Goal: Task Accomplishment & Management: Complete application form

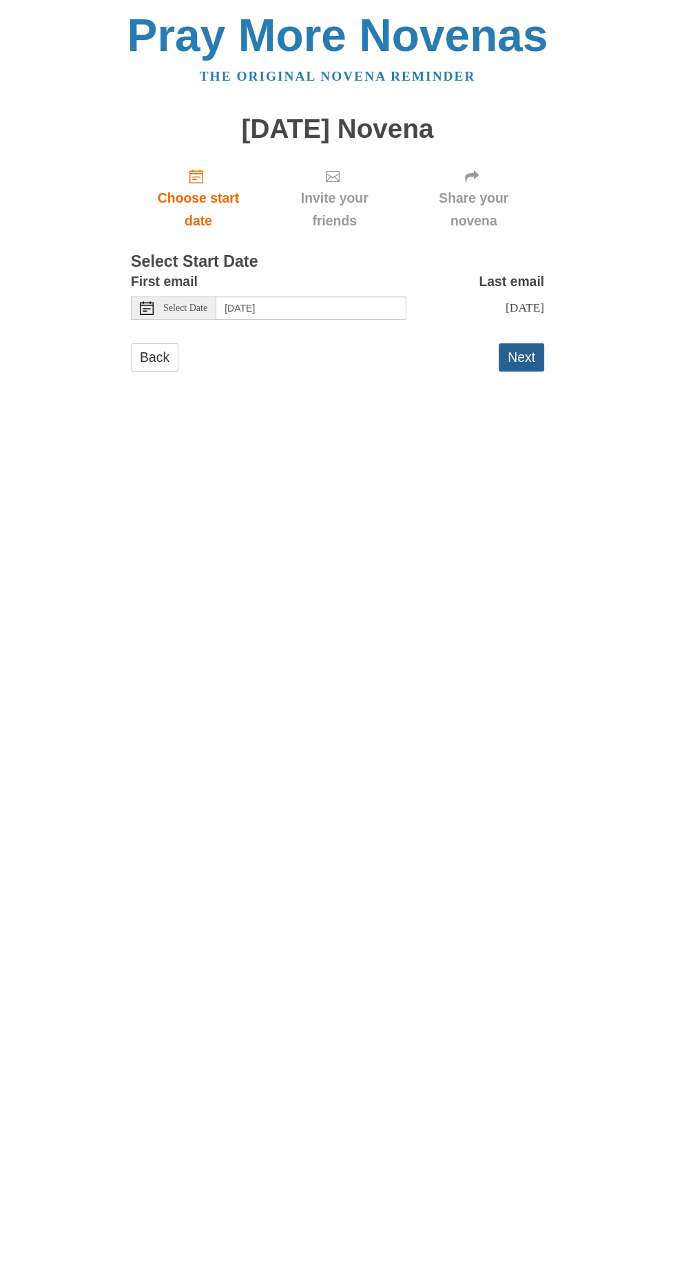
click at [537, 343] on button "Next" at bounding box center [521, 357] width 45 height 28
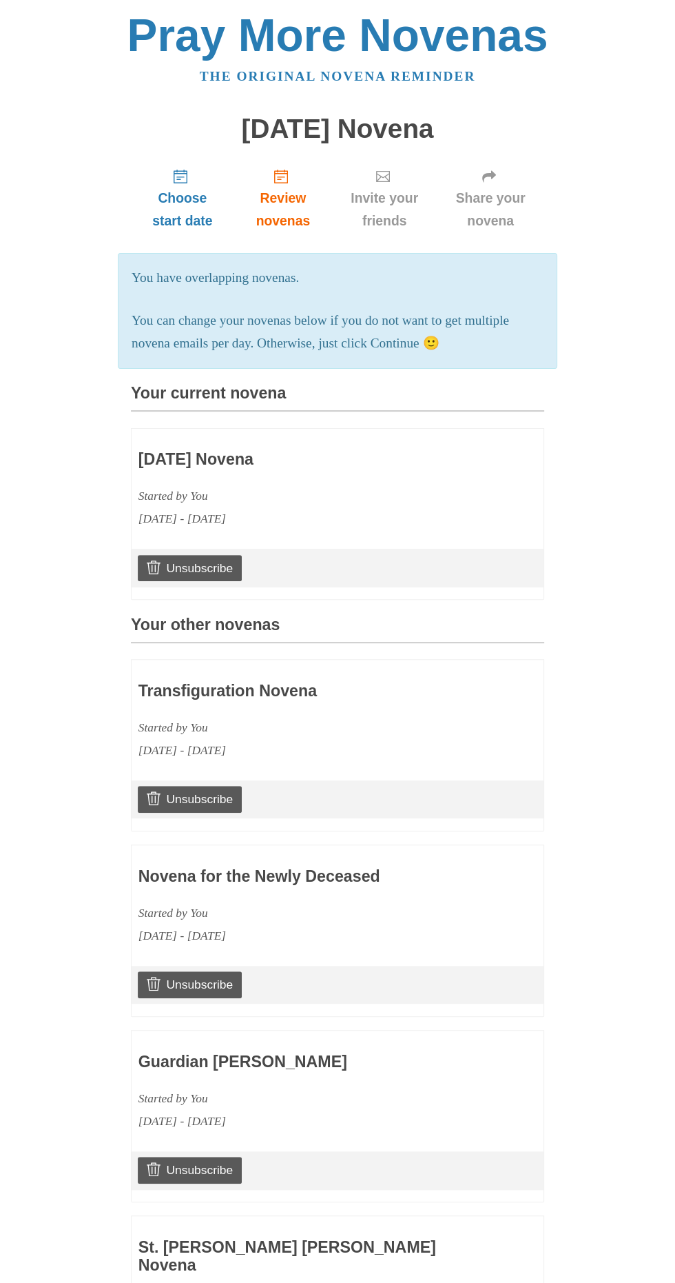
click at [653, 808] on body "Pray More Novenas The original novena reminder [DATE] Novena Choose start date …" at bounding box center [337, 1123] width 675 height 2246
click at [6, 69] on body "Pray More Novenas The original novena reminder [DATE] Novena Choose start date …" at bounding box center [337, 1123] width 675 height 2246
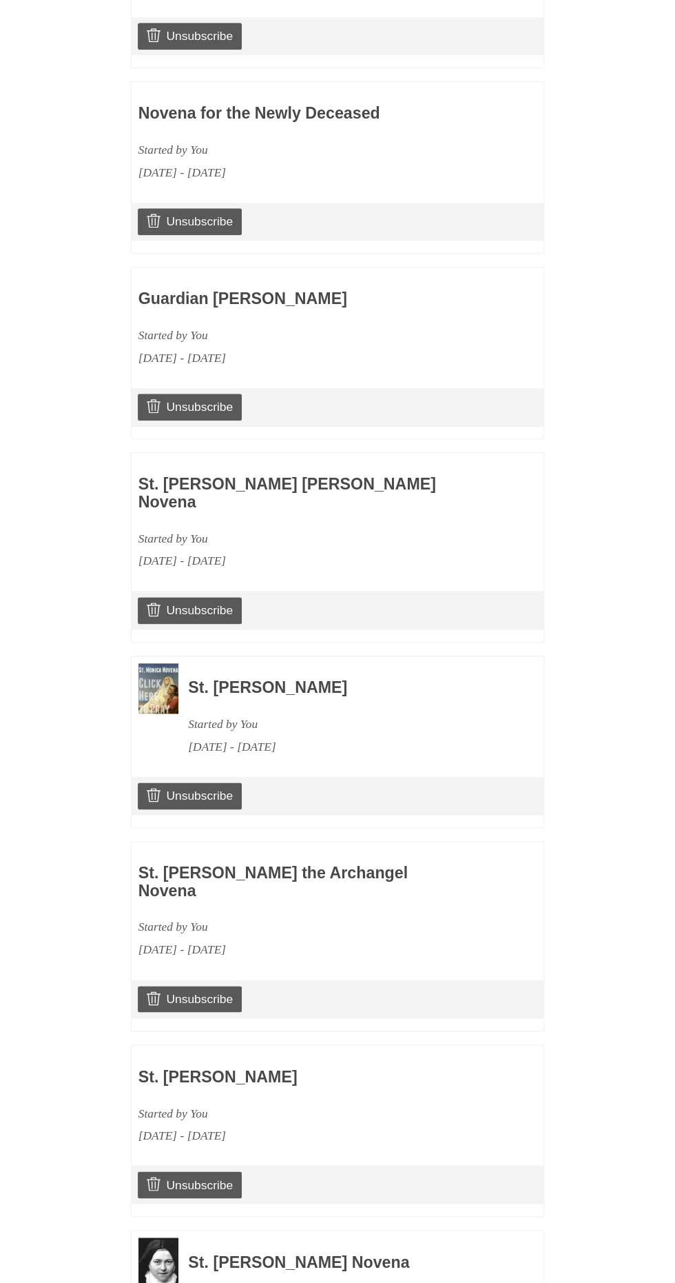
scroll to position [852, 0]
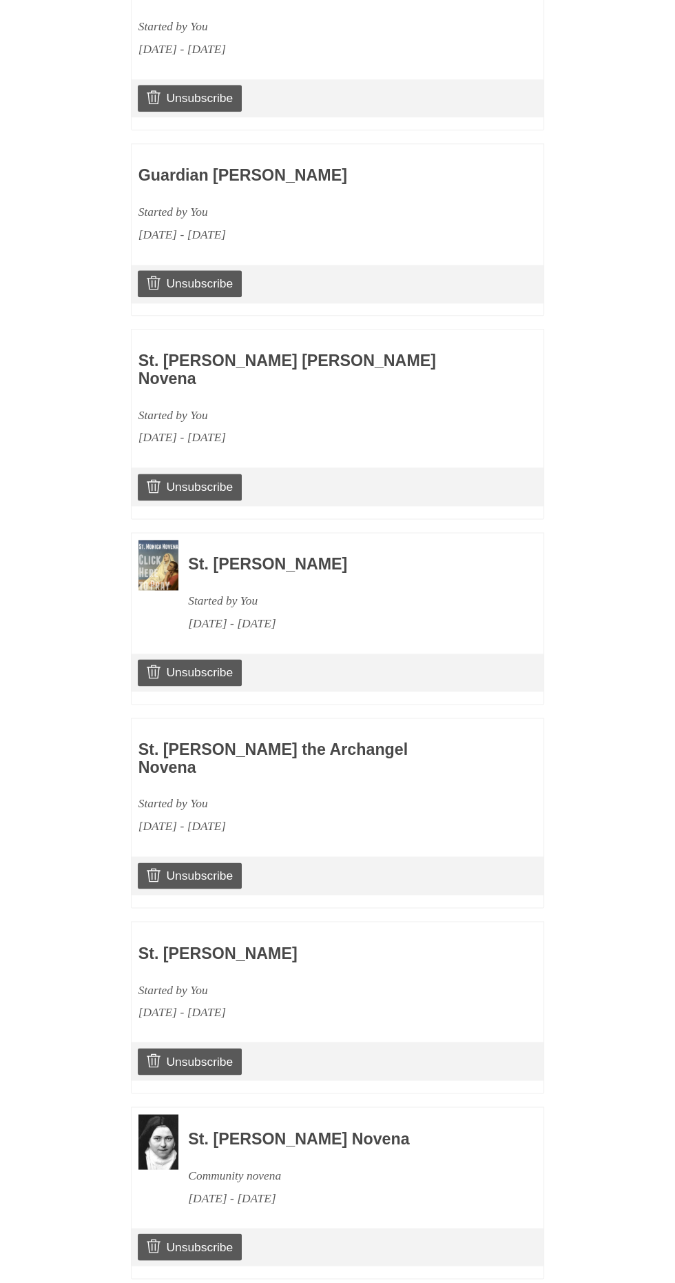
scroll to position [910, 0]
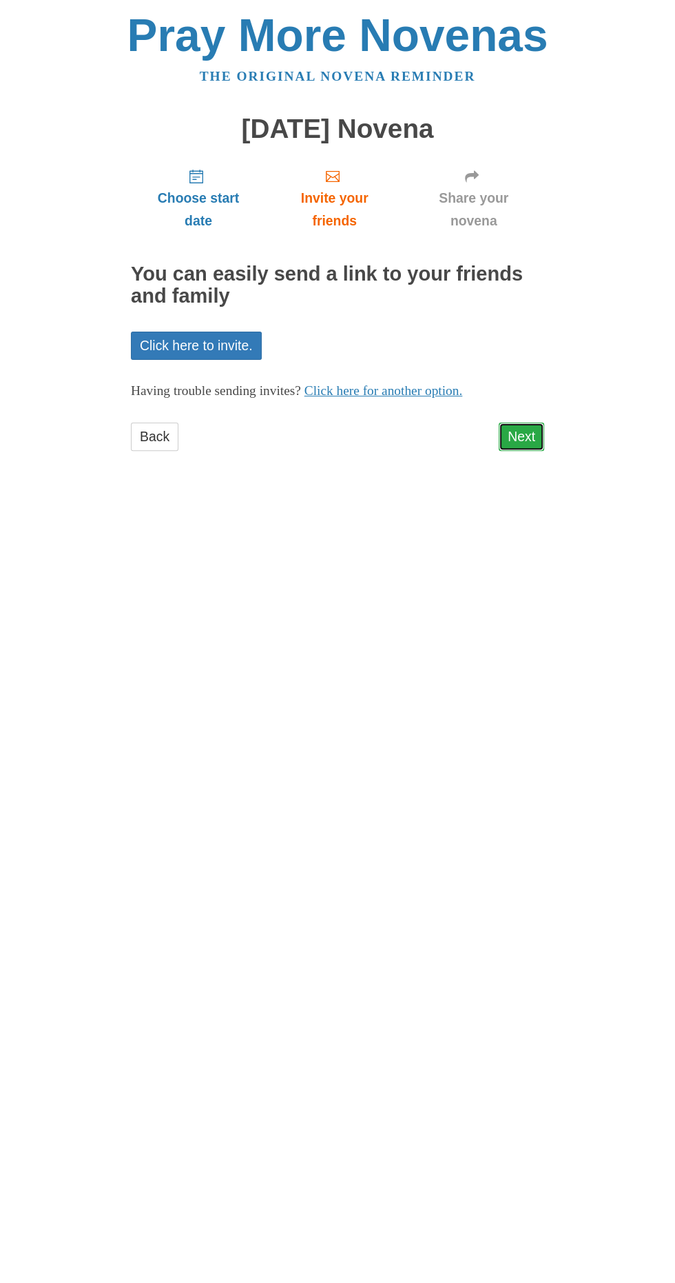
click at [528, 427] on link "Next" at bounding box center [521, 436] width 45 height 28
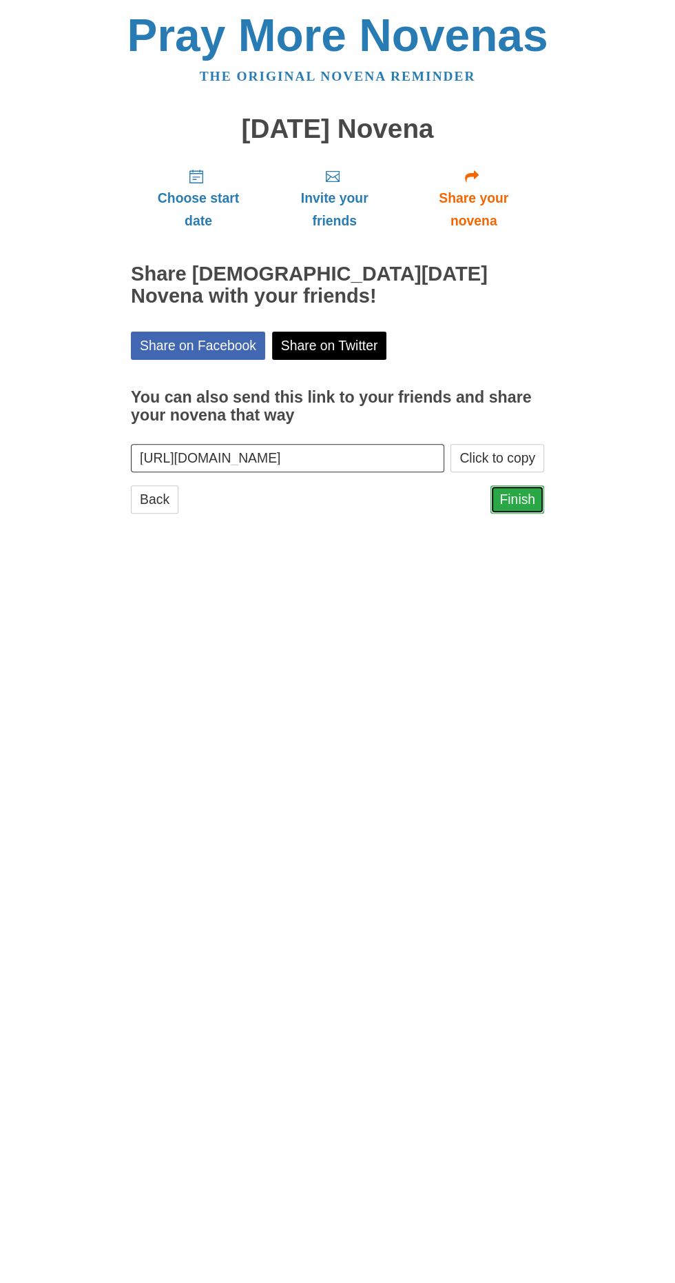
click at [530, 485] on link "Finish" at bounding box center [518, 499] width 54 height 28
